Goal: Transaction & Acquisition: Subscribe to service/newsletter

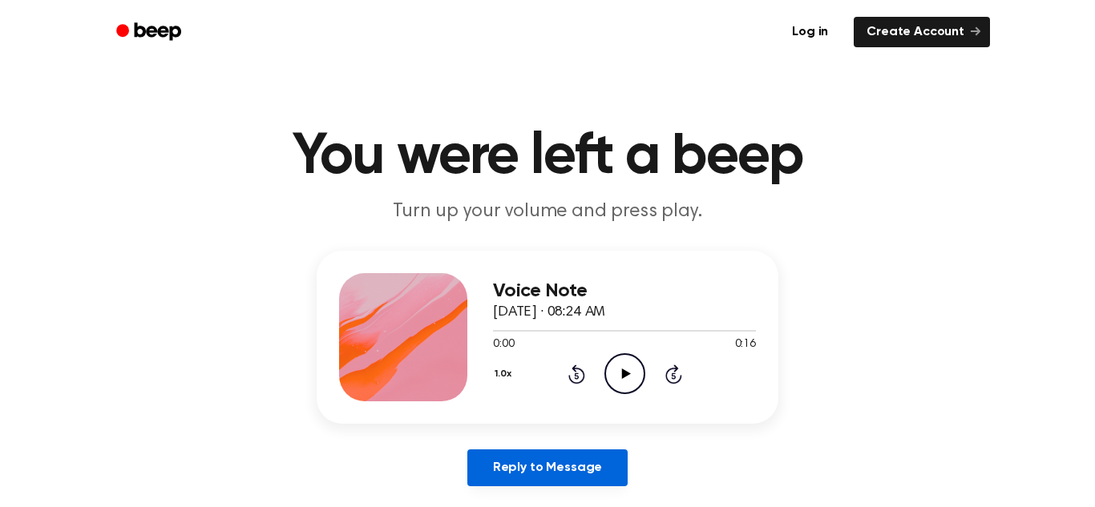
click at [567, 476] on link "Reply to Message" at bounding box center [547, 468] width 160 height 37
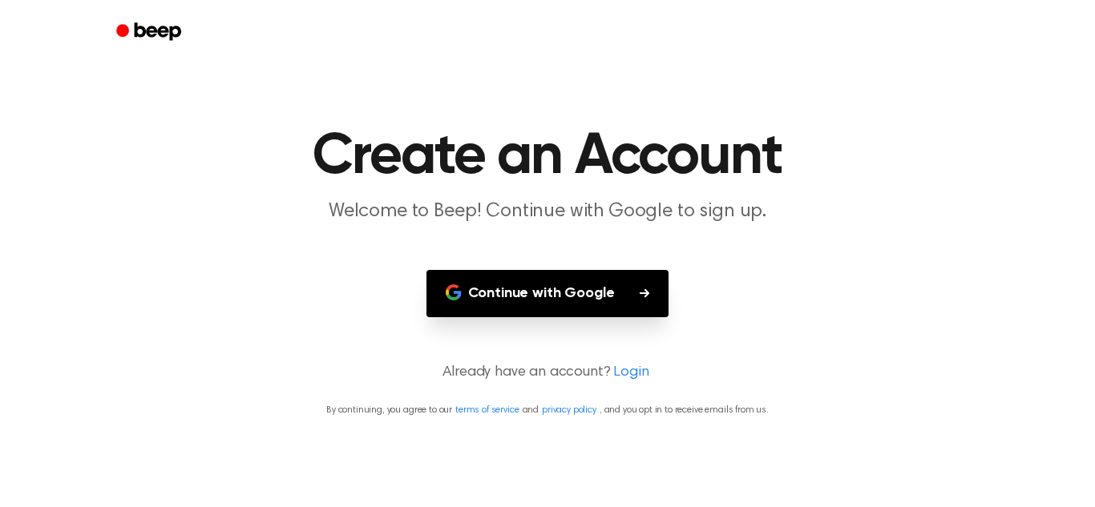
click at [581, 292] on button "Continue with Google" at bounding box center [547, 293] width 243 height 47
